Goal: Information Seeking & Learning: Learn about a topic

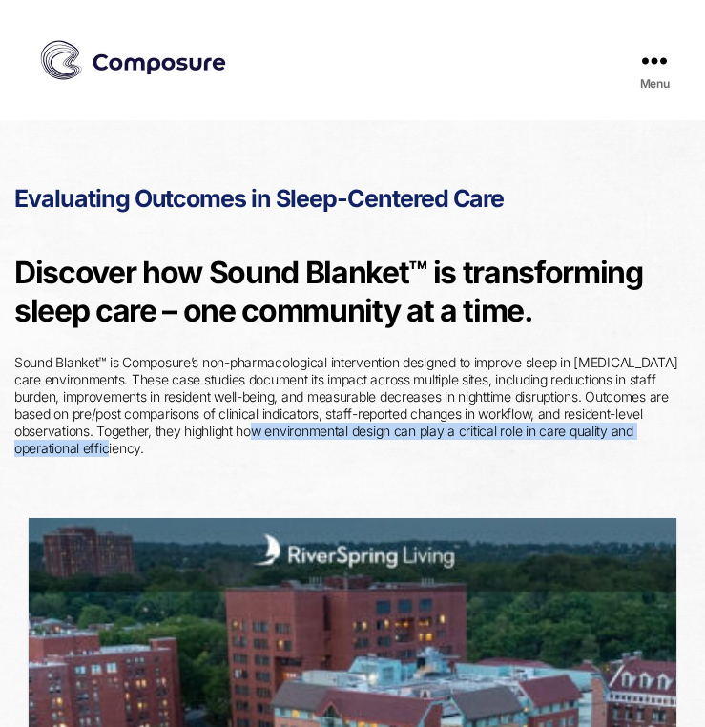
drag, startPoint x: 296, startPoint y: 437, endPoint x: 308, endPoint y: 454, distance: 21.2
click at [309, 454] on p "Sound Blanket™ is Composure’s non-pharmacological intervention designed to impr…" at bounding box center [352, 405] width 676 height 103
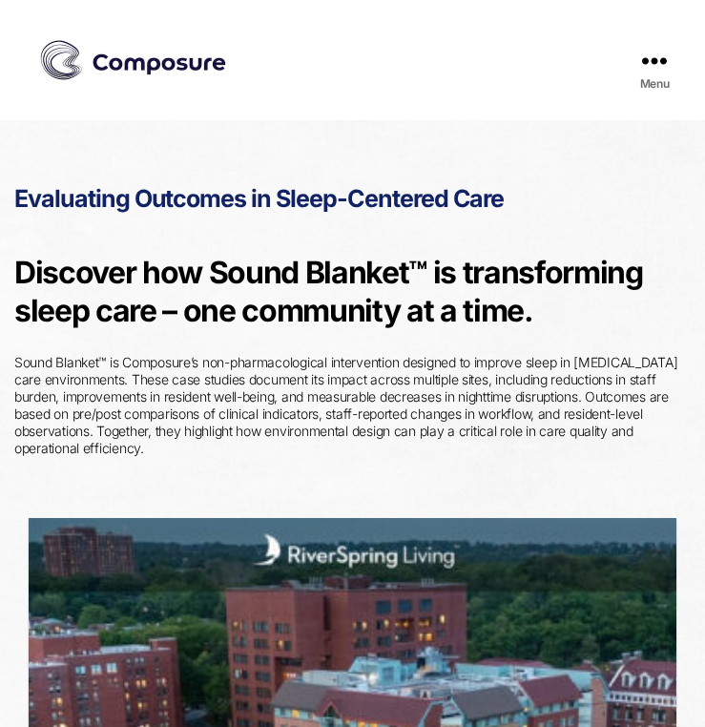
click at [306, 449] on p "Sound Blanket™ is Composure’s non-pharmacological intervention designed to impr…" at bounding box center [352, 405] width 676 height 103
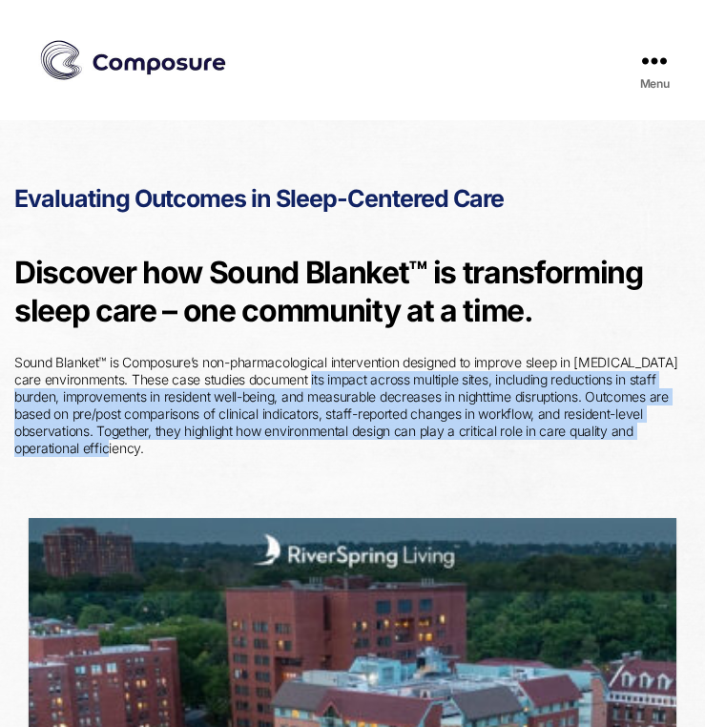
drag, startPoint x: 312, startPoint y: 441, endPoint x: 312, endPoint y: 380, distance: 61.1
click at [312, 380] on p "Sound Blanket™ is Composure’s non-pharmacological intervention designed to impr…" at bounding box center [352, 405] width 676 height 103
click at [296, 446] on p "Sound Blanket™ is Composure’s non-pharmacological intervention designed to impr…" at bounding box center [352, 405] width 676 height 103
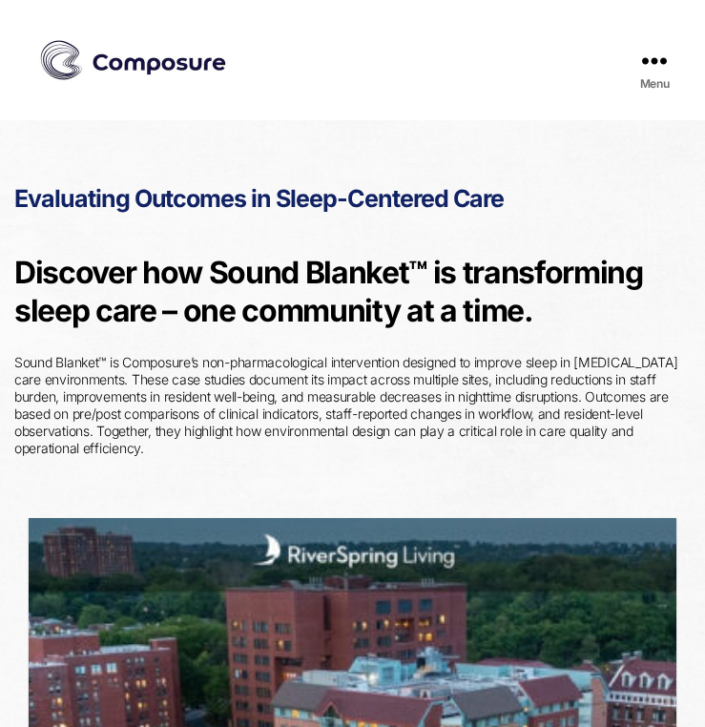
click at [190, 60] on img at bounding box center [133, 60] width 191 height 48
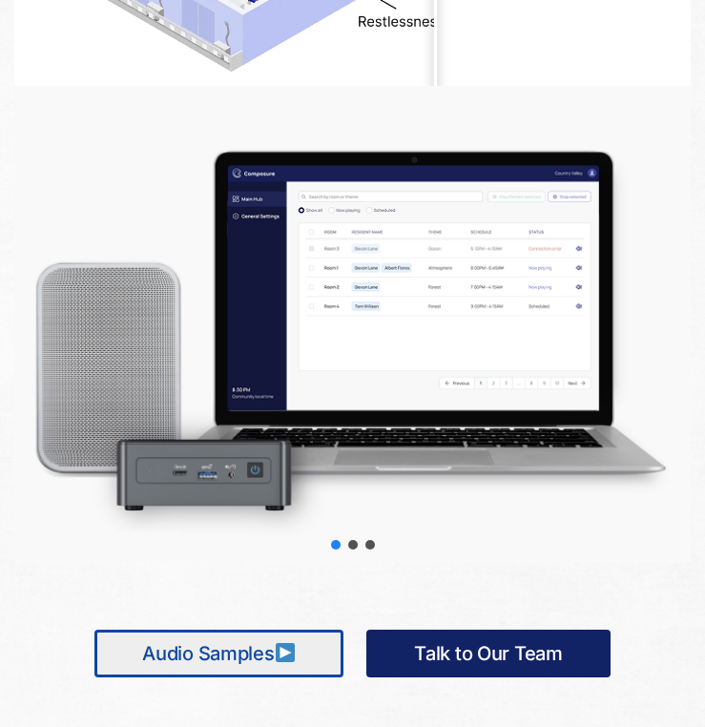
scroll to position [1895, 0]
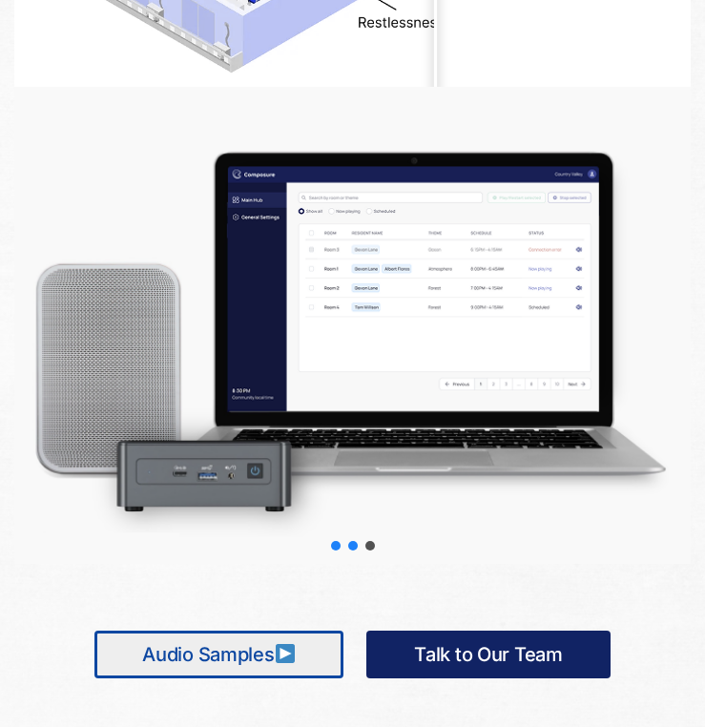
click at [351, 547] on div "slider-2" at bounding box center [353, 546] width 10 height 10
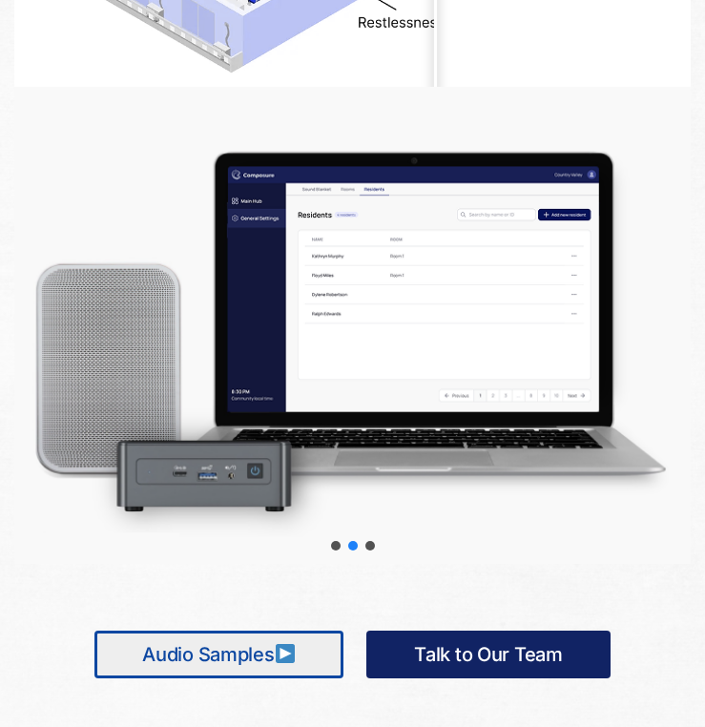
click at [362, 547] on div "Choose slide to display." at bounding box center [370, 545] width 17 height 17
click at [369, 545] on div "slider-3" at bounding box center [370, 546] width 10 height 10
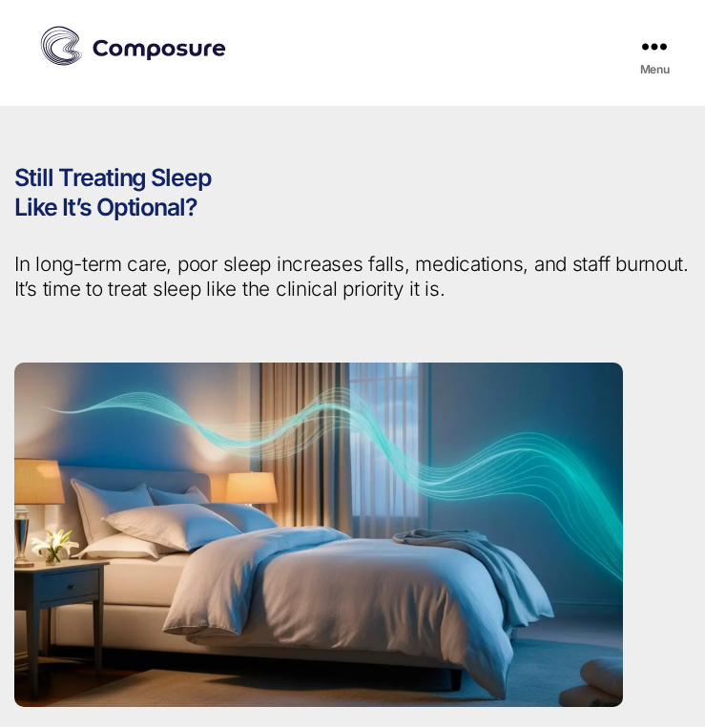
scroll to position [0, 0]
